Goal: Use online tool/utility: Utilize a website feature to perform a specific function

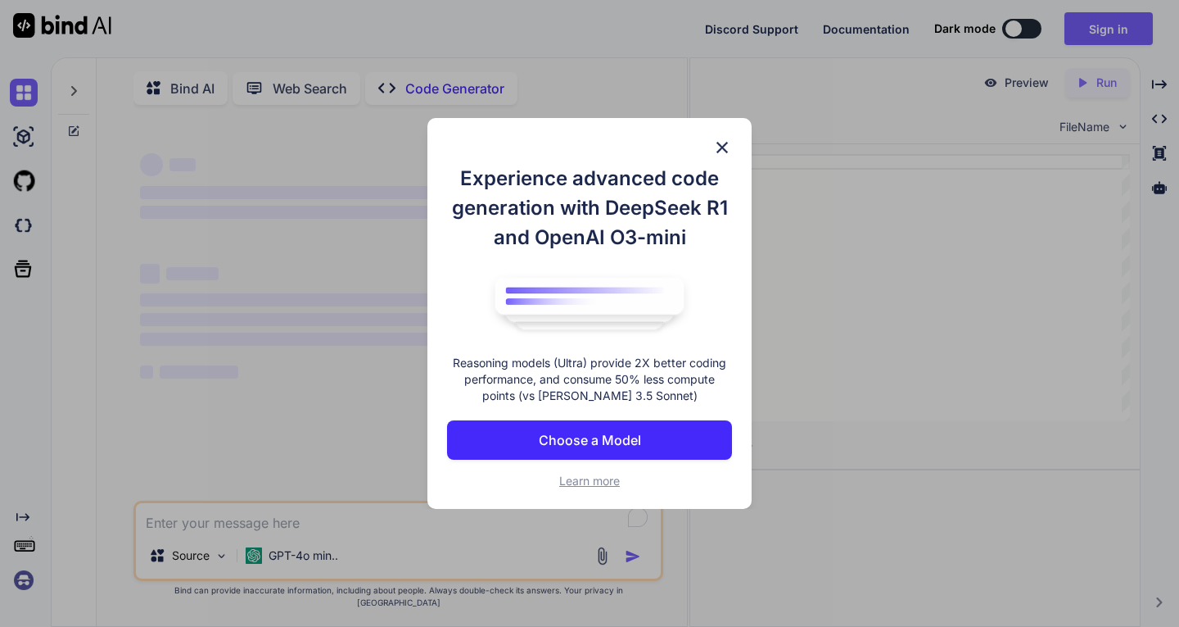
click at [726, 156] on img at bounding box center [722, 148] width 20 height 20
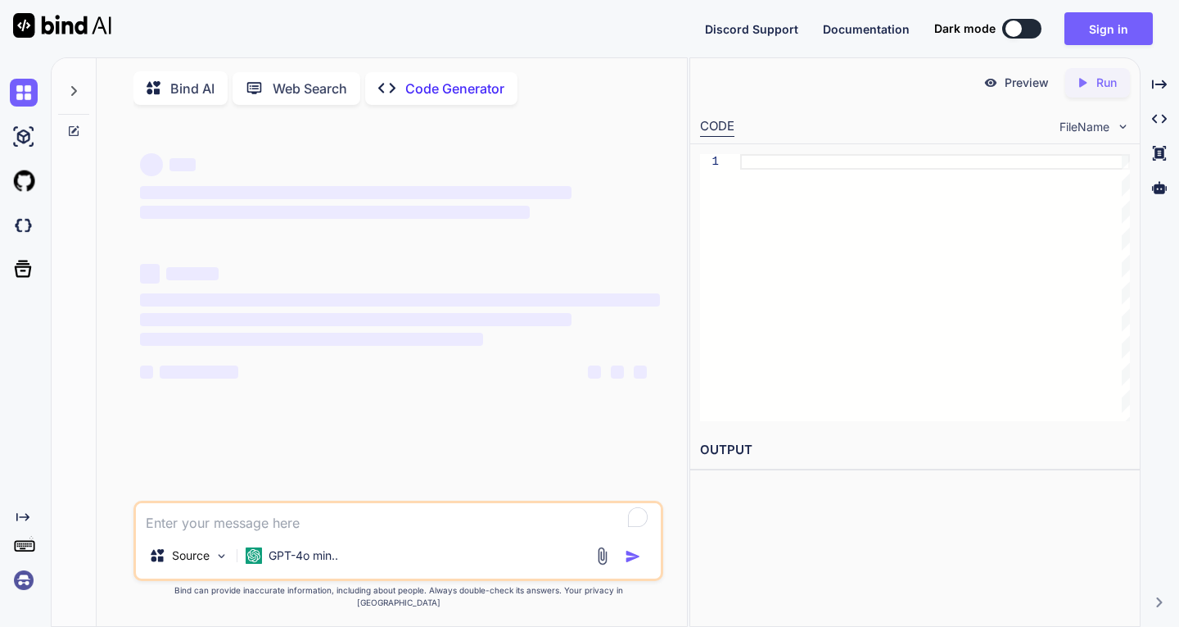
scroll to position [7, 0]
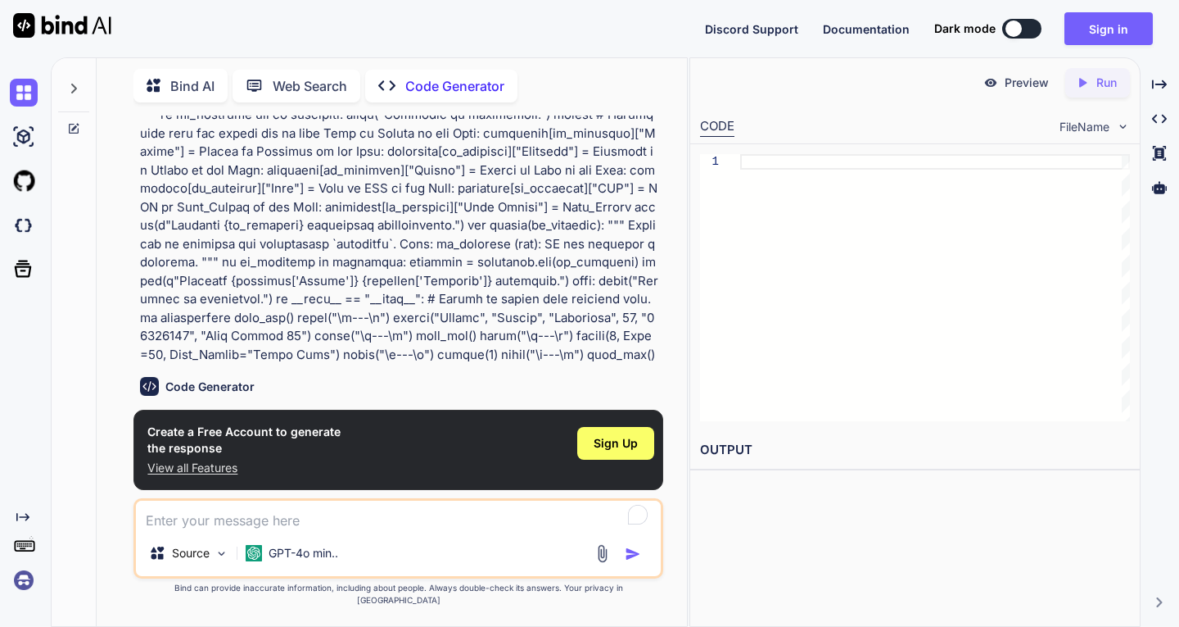
type textarea "x"
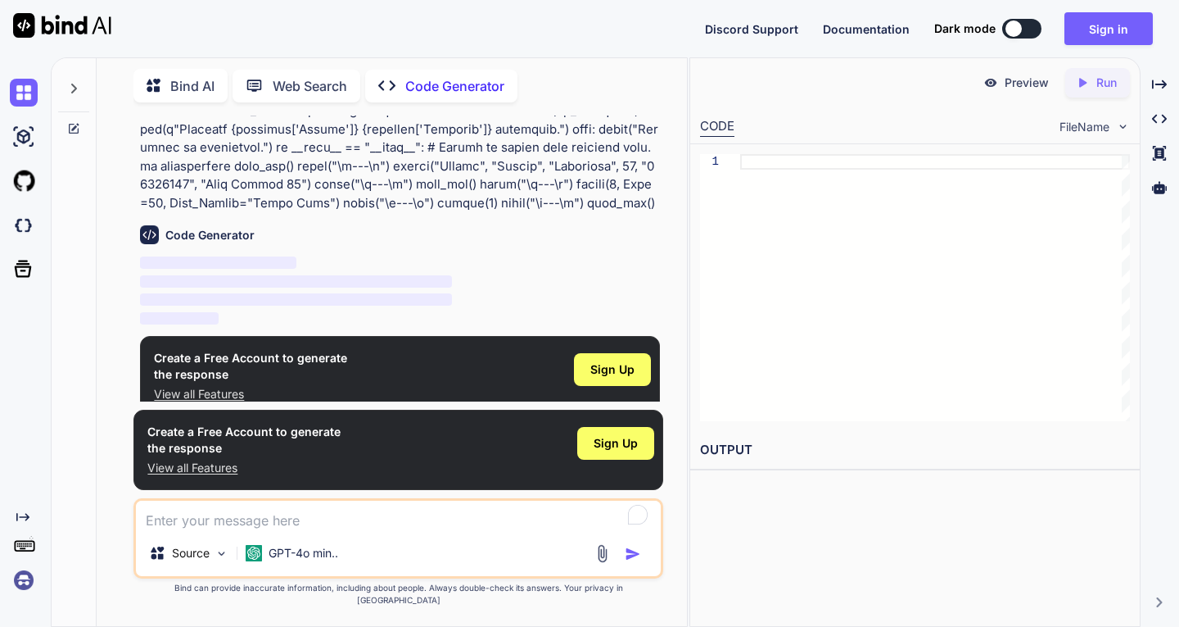
scroll to position [801, 0]
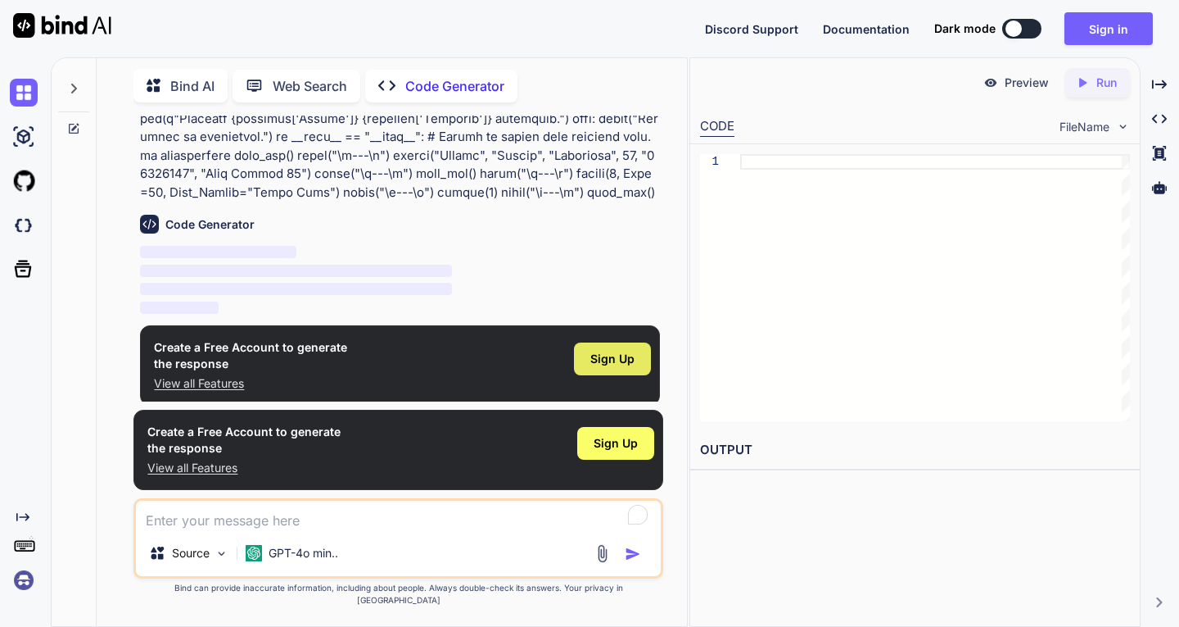
click at [598, 369] on div "Sign Up" at bounding box center [612, 358] width 77 height 33
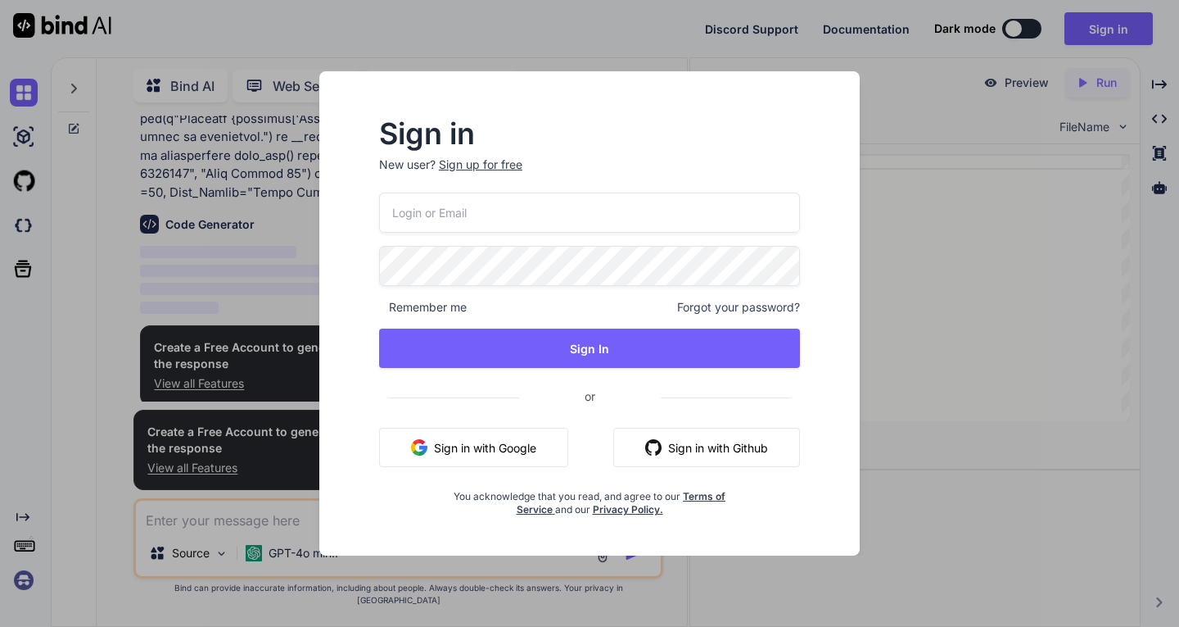
click at [548, 444] on button "Sign in with Google" at bounding box center [473, 446] width 189 height 39
click at [893, 342] on div "Sign in New user? Sign up for free Remember me Forgot your password? Sign In or…" at bounding box center [589, 313] width 1179 height 627
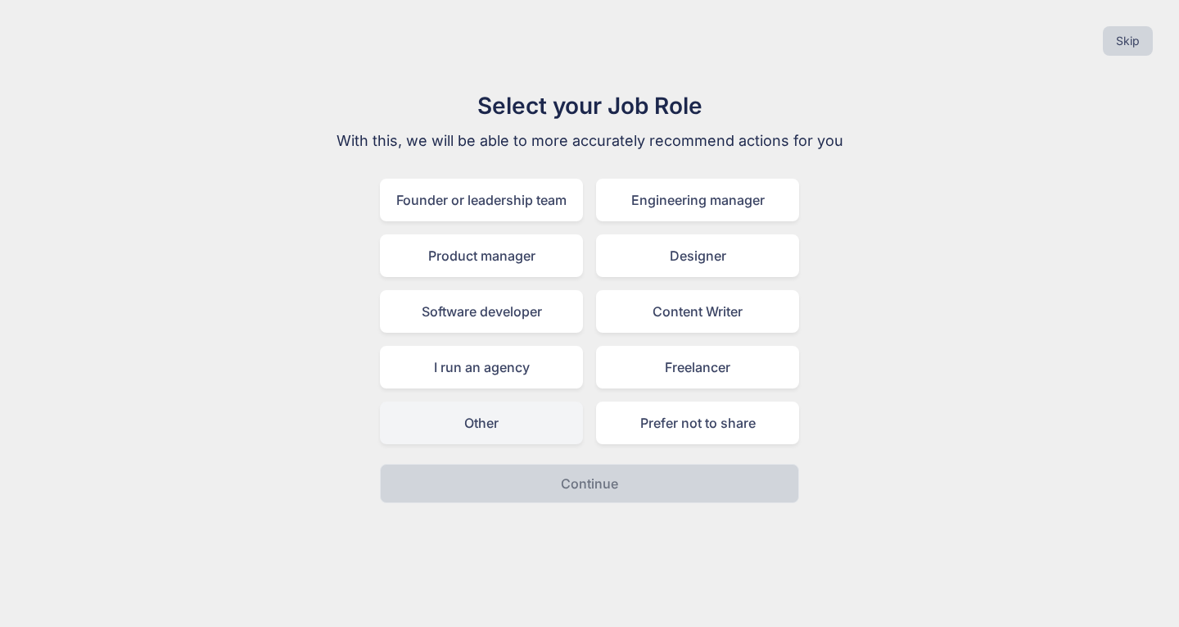
click at [545, 440] on div "Other" at bounding box center [481, 422] width 203 height 43
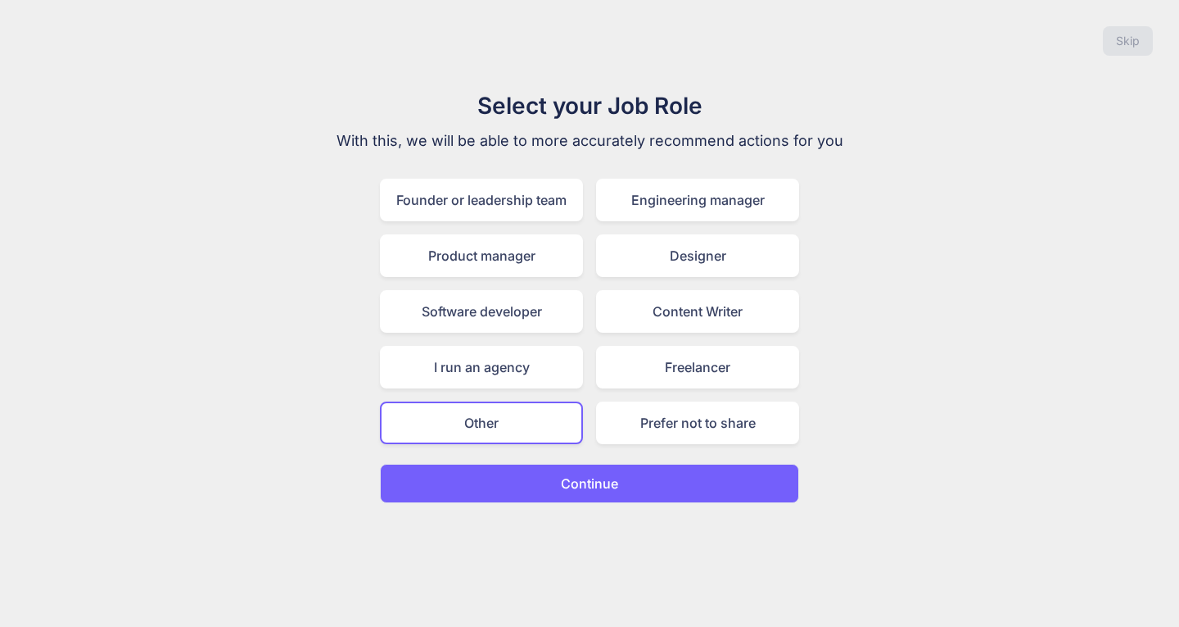
click at [554, 488] on button "Continue" at bounding box center [589, 483] width 419 height 39
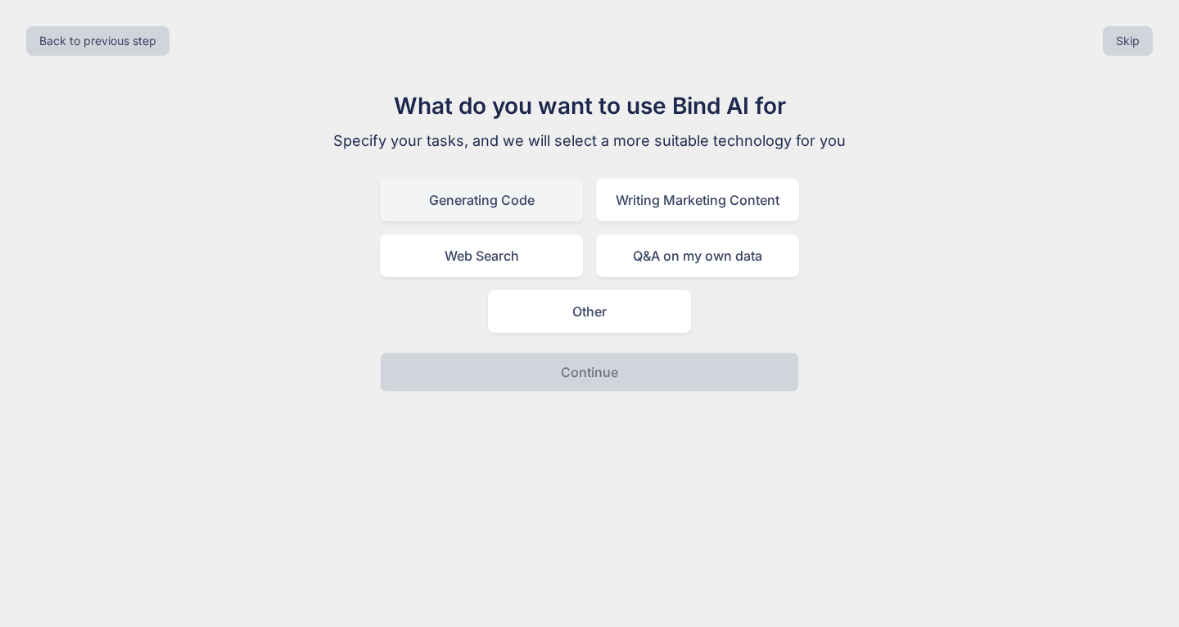
click at [516, 209] on div "Generating Code" at bounding box center [481, 200] width 203 height 43
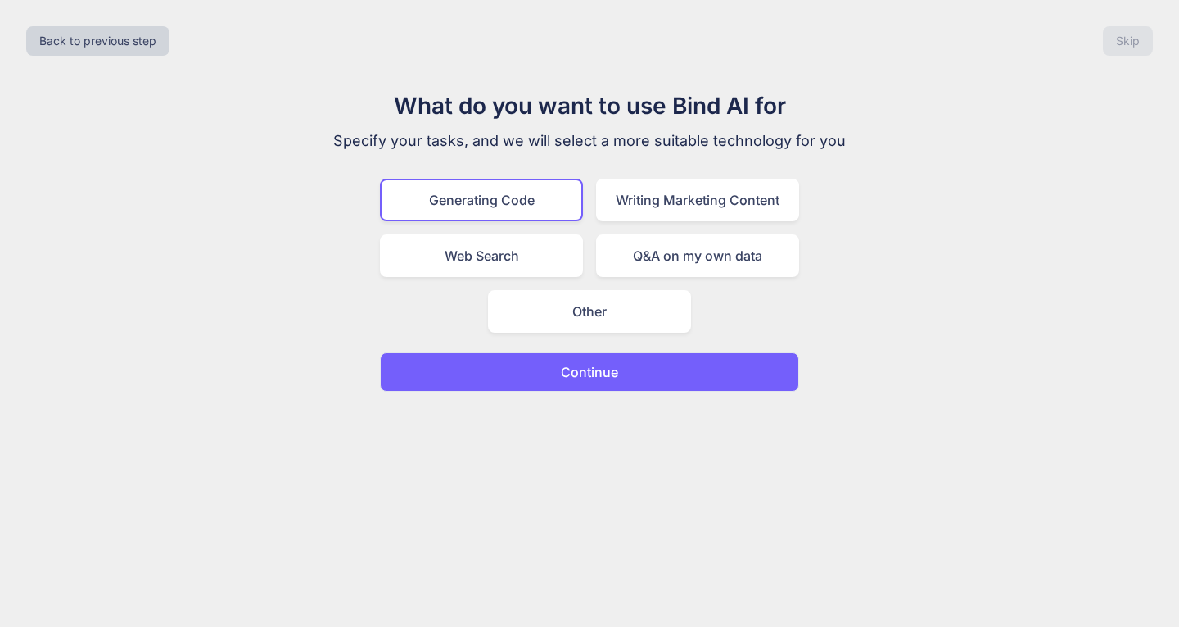
click at [553, 380] on button "Continue" at bounding box center [589, 371] width 419 height 39
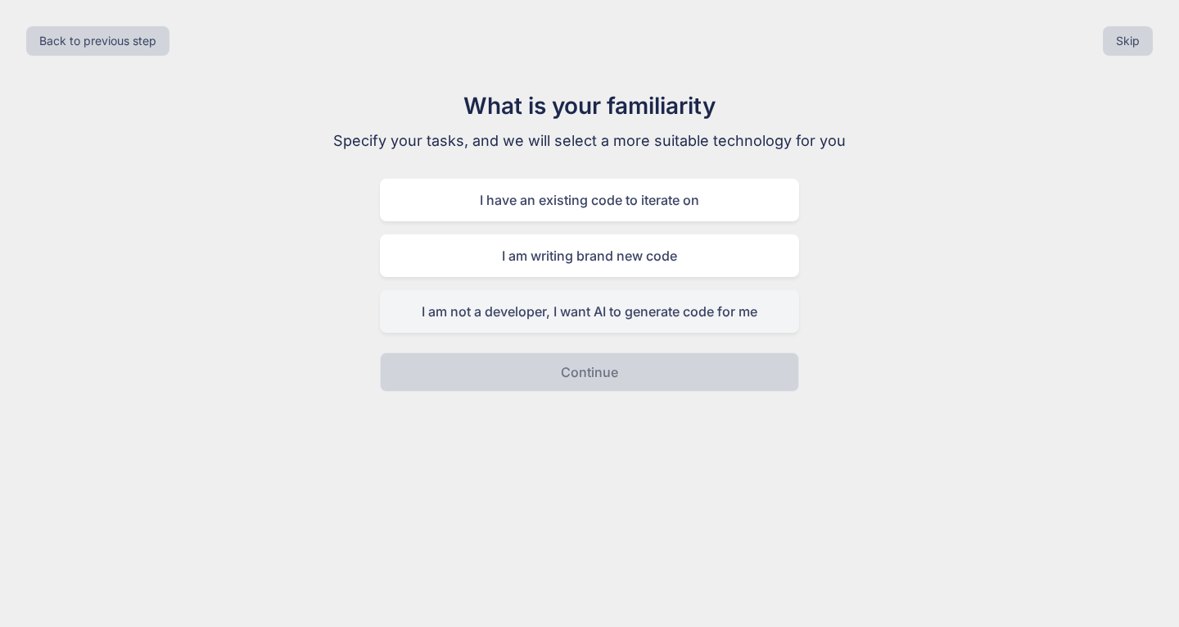
click at [747, 321] on div "I am not a developer, I want AI to generate code for me" at bounding box center [589, 311] width 419 height 43
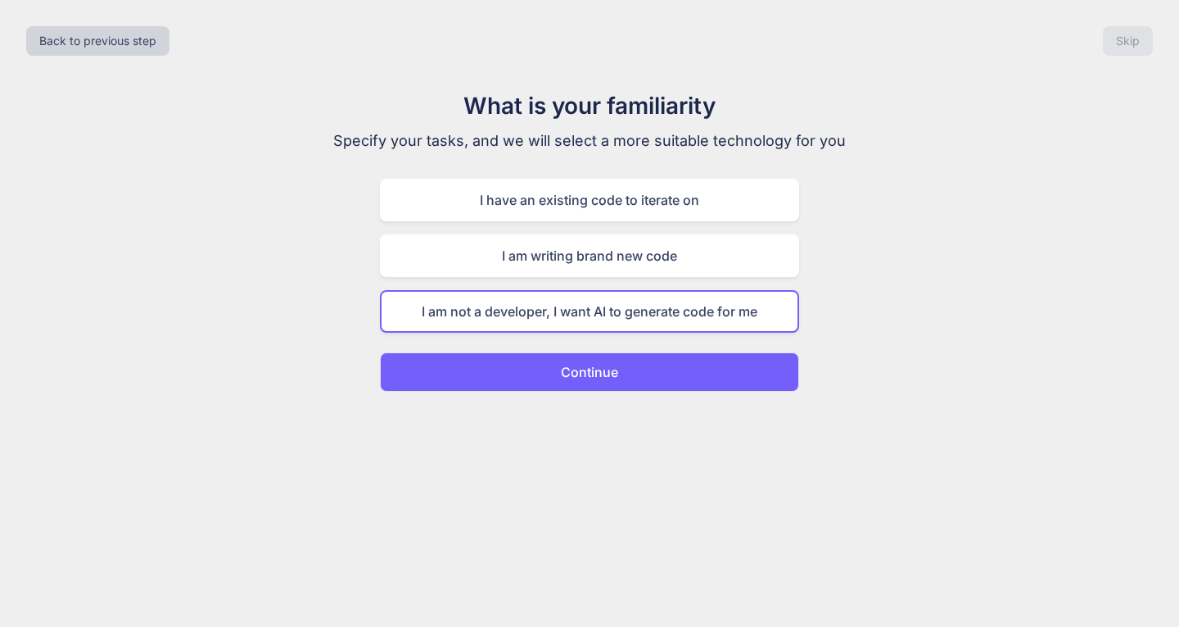
click at [739, 368] on button "Continue" at bounding box center [589, 371] width 419 height 39
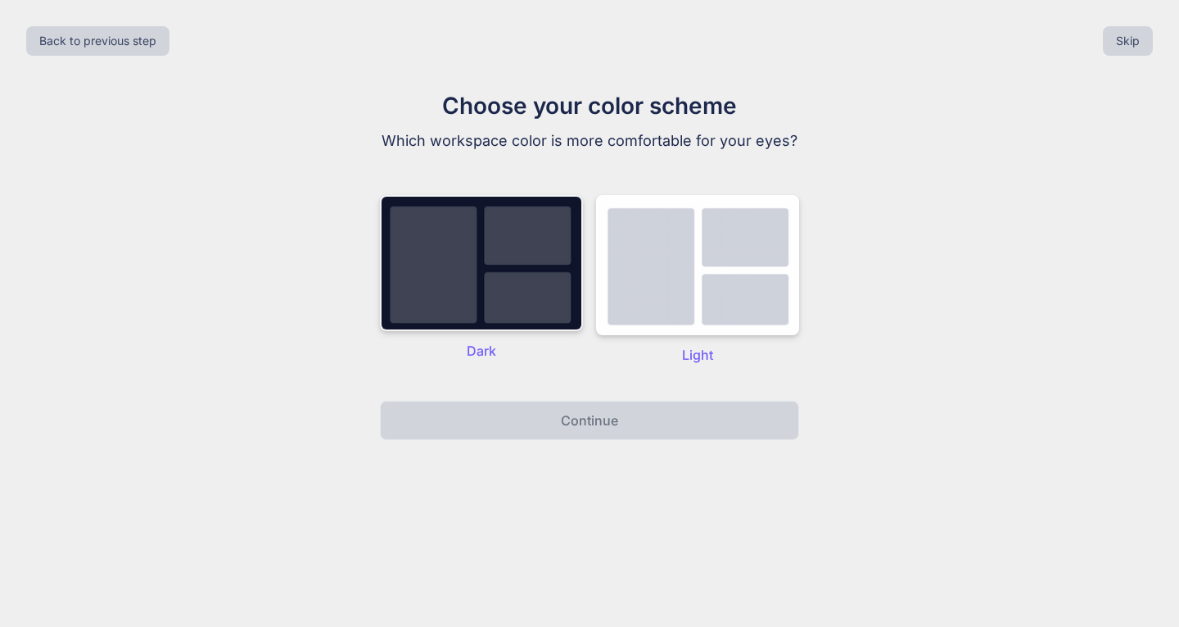
click at [542, 272] on img at bounding box center [481, 263] width 203 height 136
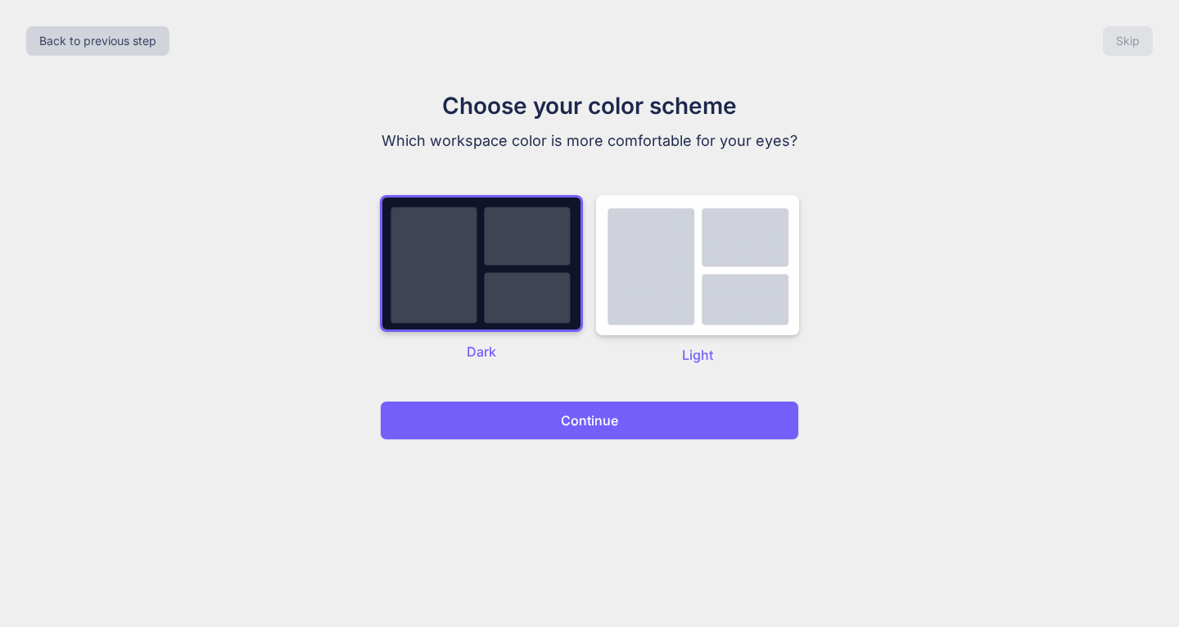
click at [563, 442] on div "Back to previous step Skip Choose your color scheme Which workspace color is mo…" at bounding box center [589, 313] width 1179 height 627
click at [567, 417] on p "Continue" at bounding box center [589, 420] width 57 height 20
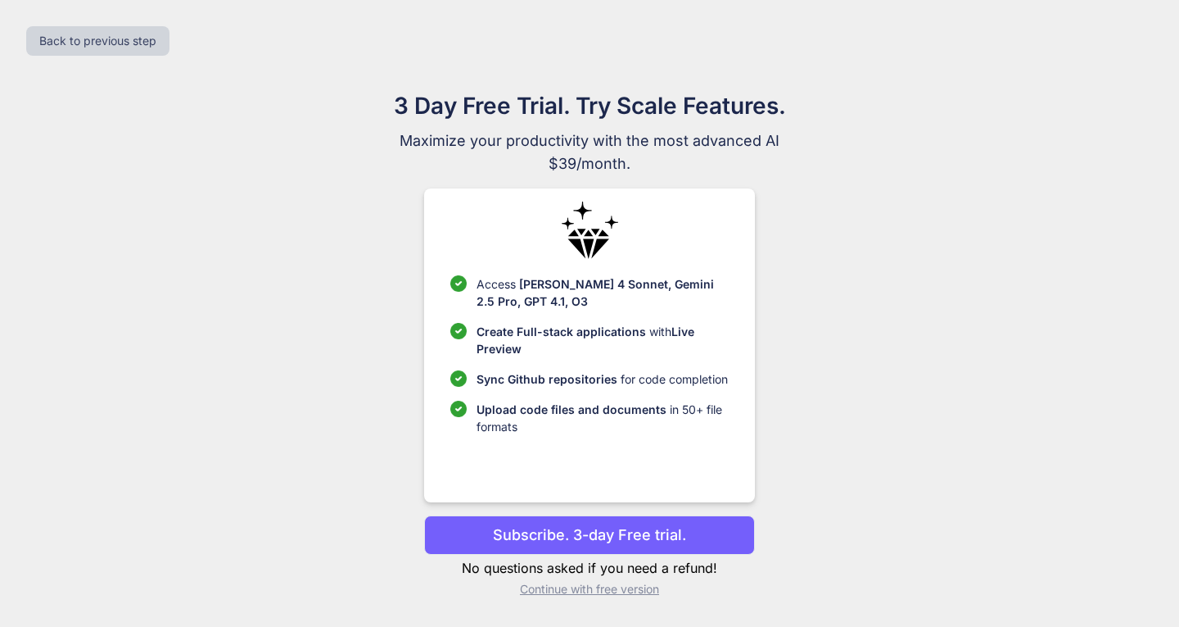
click at [628, 590] on p "Continue with free version" at bounding box center [589, 589] width 330 height 16
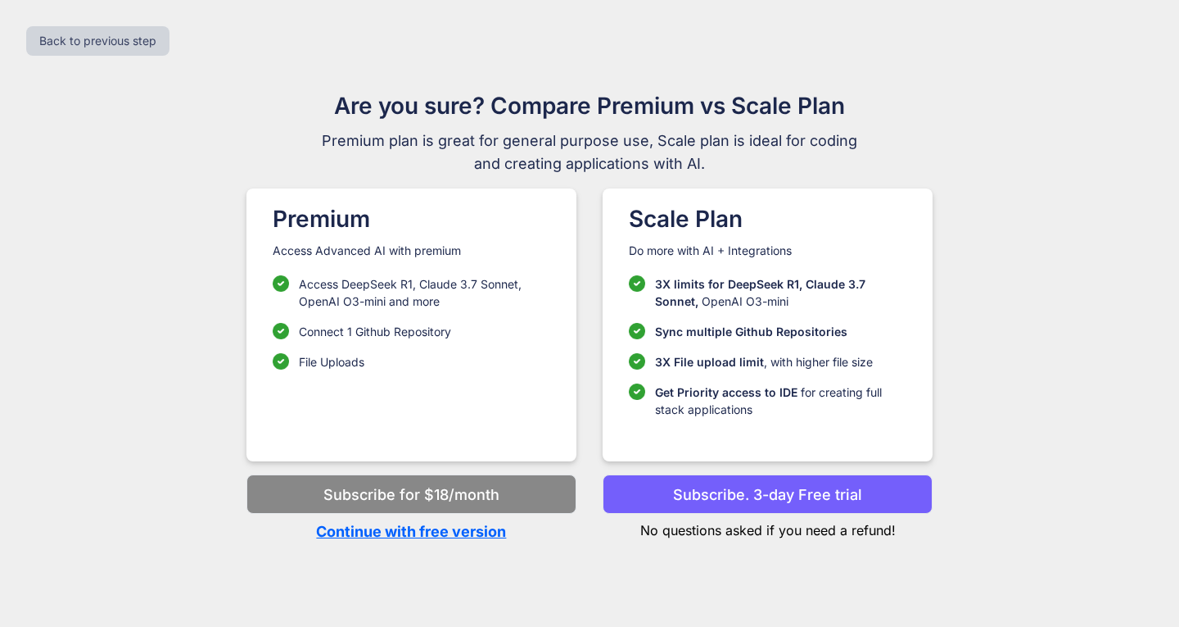
click at [470, 535] on p "Continue with free version" at bounding box center [412, 531] width 330 height 22
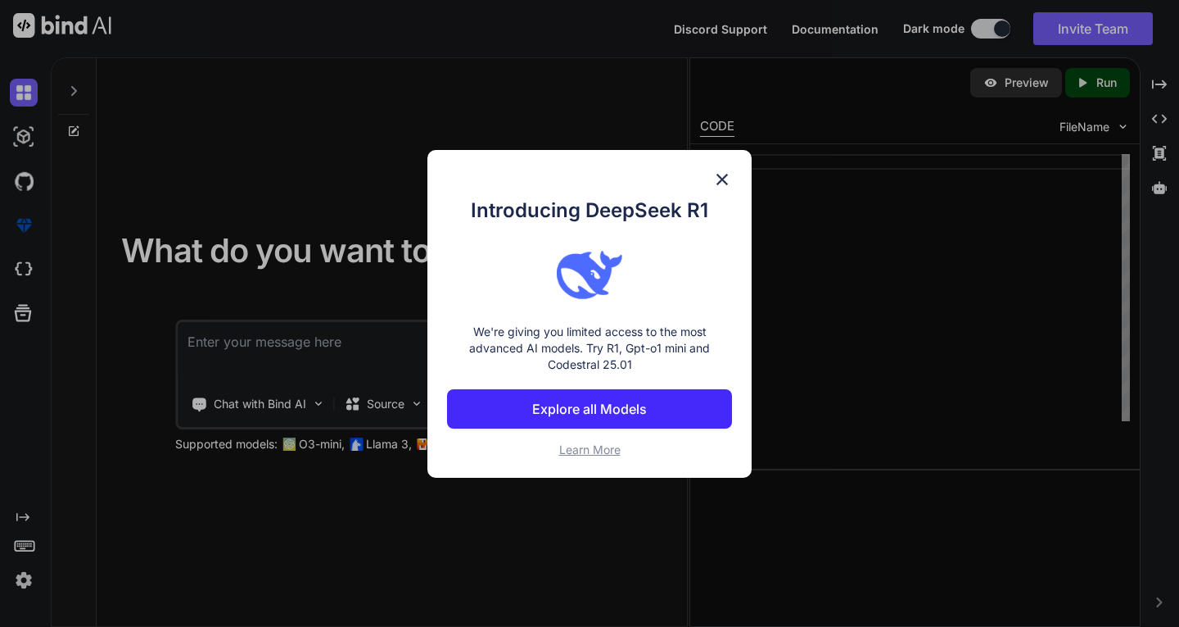
click at [718, 174] on img at bounding box center [722, 180] width 20 height 20
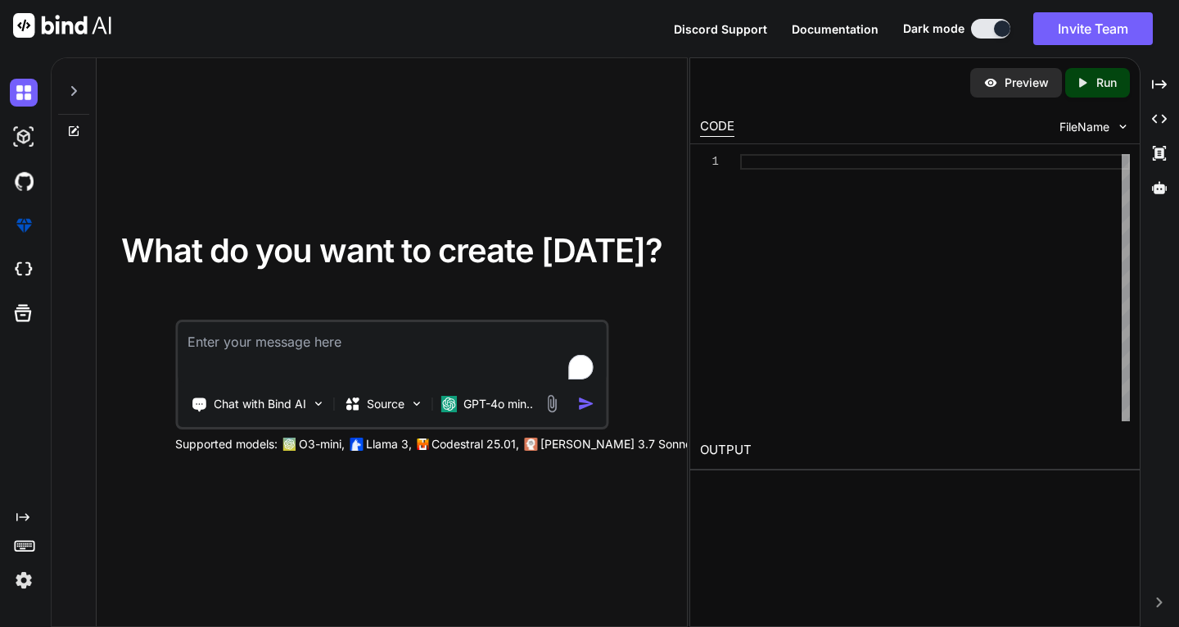
click at [485, 323] on textarea "To enrich screen reader interactions, please activate Accessibility in Grammarl…" at bounding box center [392, 352] width 428 height 61
paste textarea "Loremips dol si ametcon ad elitse do Eiusmo tempori utla_etdolo.ma ali enimad m…"
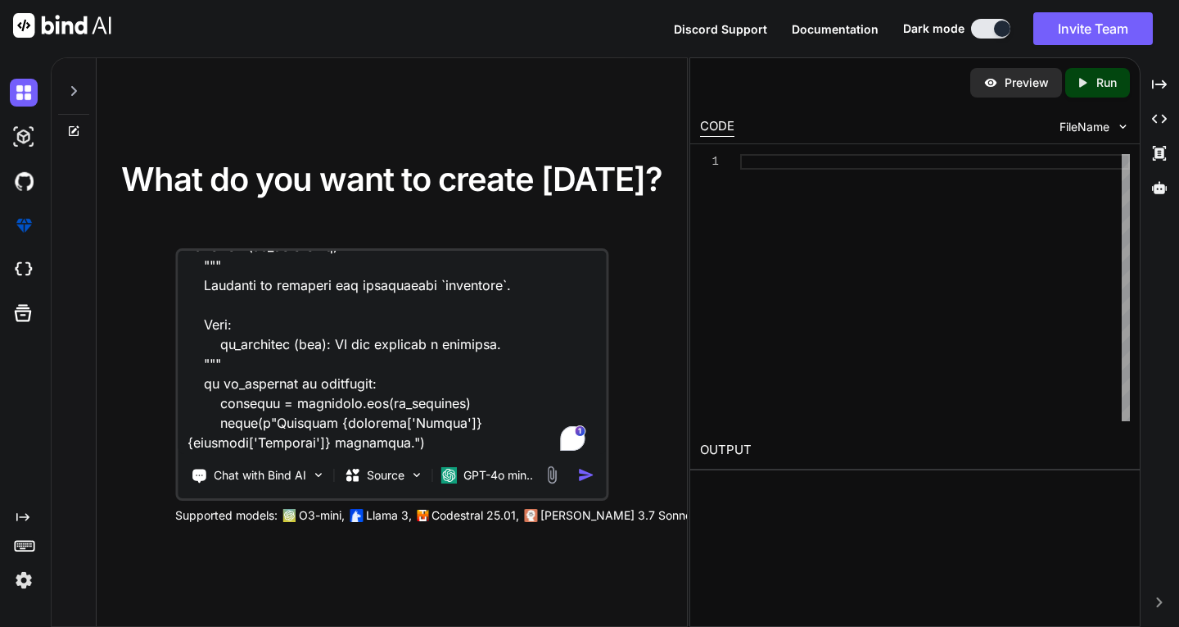
type textarea "Loremips dol si ametcon ad elitse do Eiusmo tempori utla_etdolo.ma ali enimad m…"
click at [590, 479] on img "button" at bounding box center [585, 474] width 17 height 17
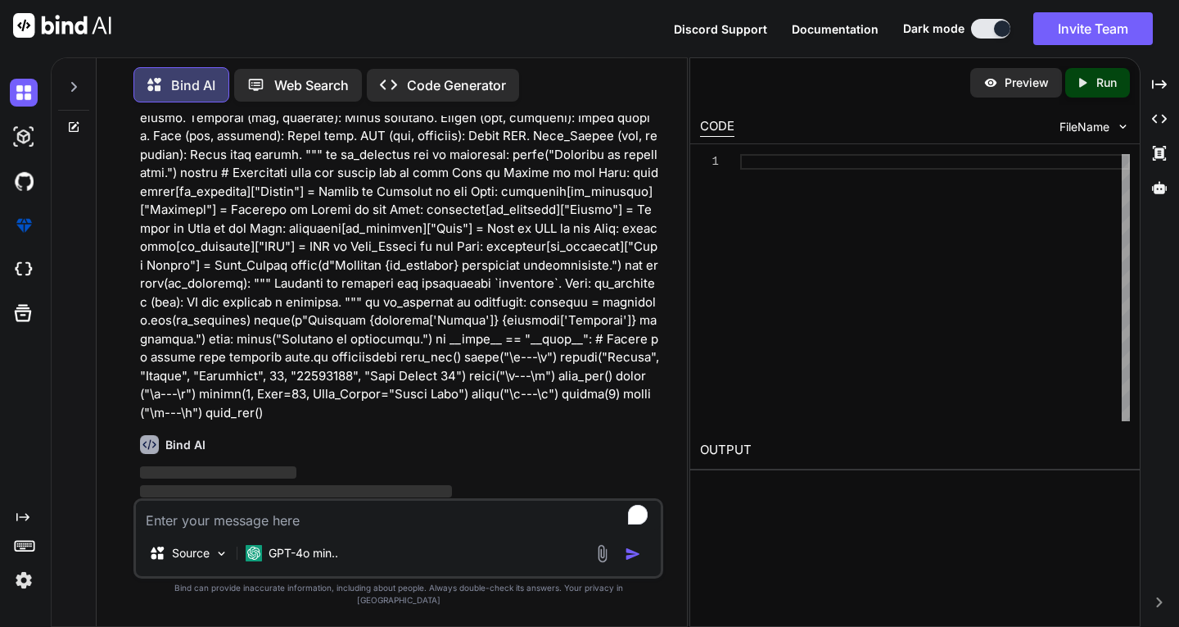
scroll to position [589, 0]
